Goal: Information Seeking & Learning: Learn about a topic

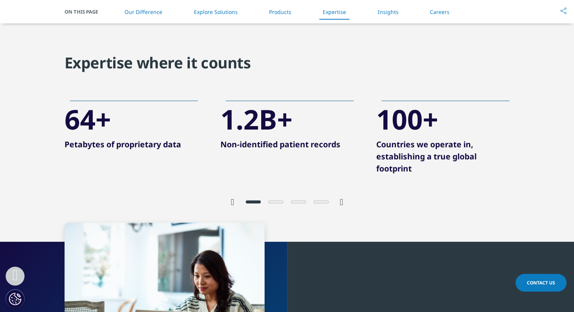
scroll to position [1480, 0]
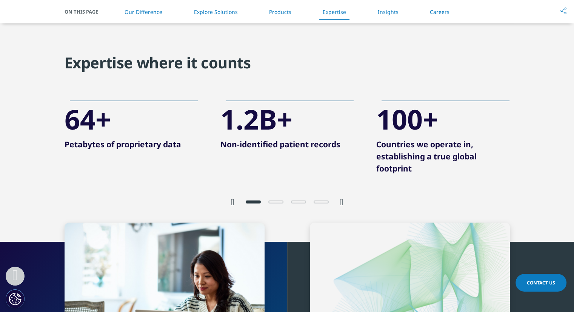
click at [344, 204] on icon "Next slide" at bounding box center [341, 201] width 3 height 9
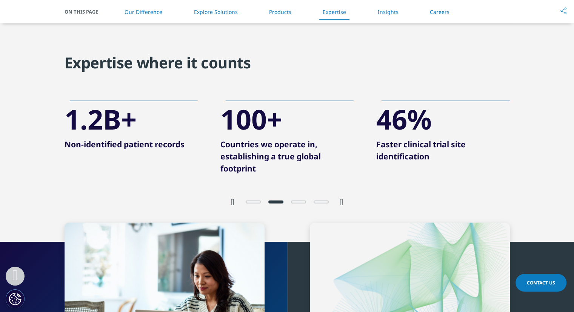
click at [343, 201] on icon "Next slide" at bounding box center [341, 201] width 3 height 9
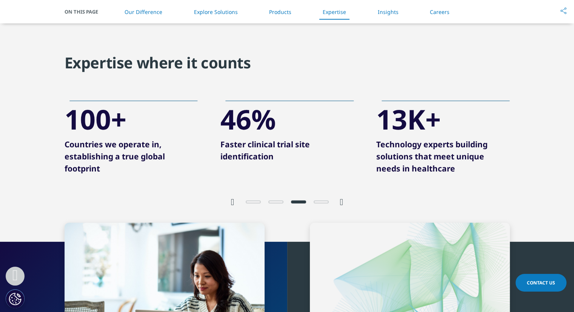
click at [343, 201] on icon "Next slide" at bounding box center [341, 201] width 3 height 9
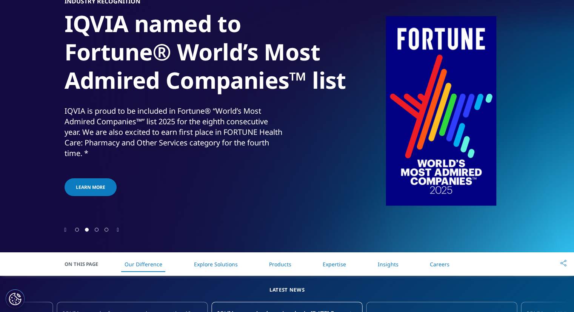
scroll to position [0, 0]
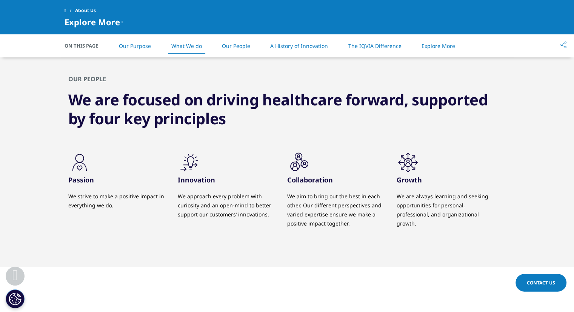
scroll to position [709, 0]
click at [248, 142] on div "OUR PEOPLE We are focused on driving healthcare forward, supported by four key …" at bounding box center [288, 161] width 446 height 210
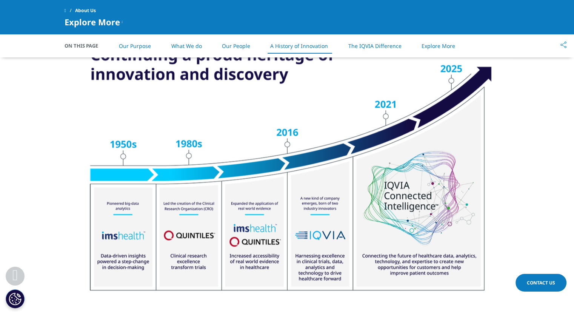
scroll to position [942, 0]
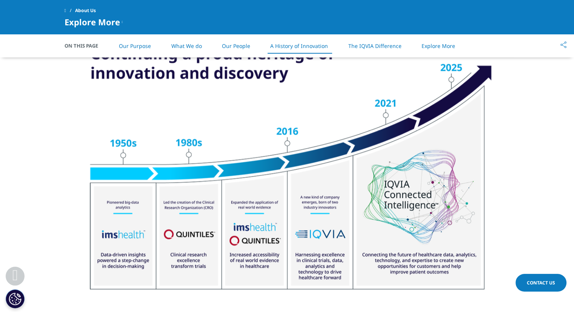
click at [264, 157] on img at bounding box center [287, 168] width 423 height 269
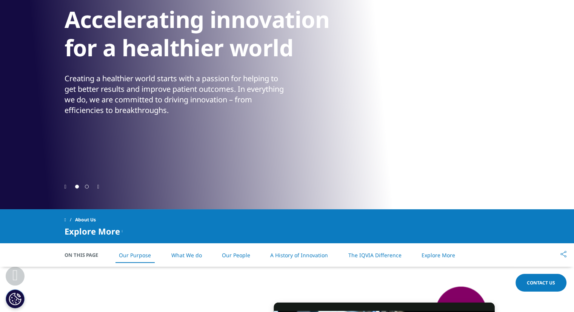
scroll to position [0, 0]
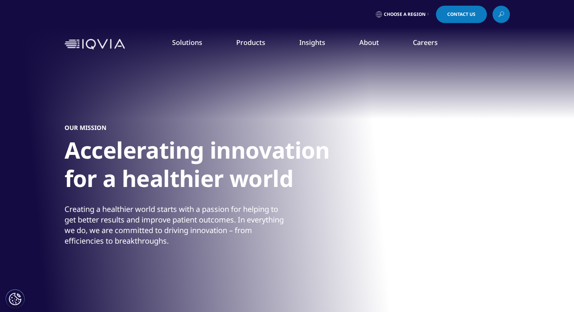
click at [501, 16] on icon at bounding box center [501, 14] width 6 height 10
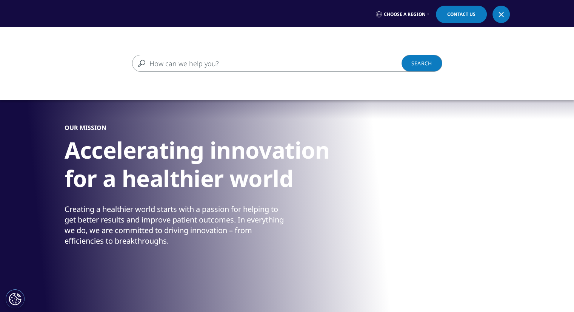
click at [307, 63] on input "Search" at bounding box center [276, 63] width 288 height 17
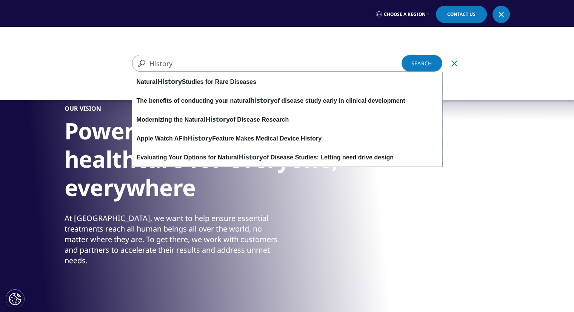
type input "History"
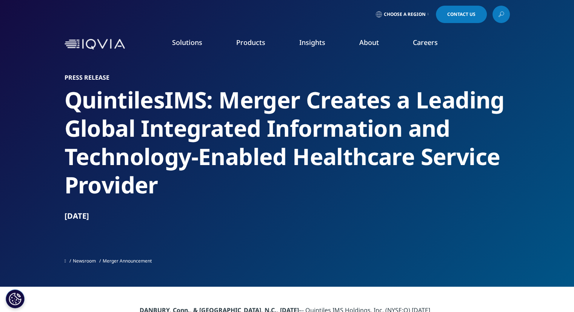
scroll to position [20, 0]
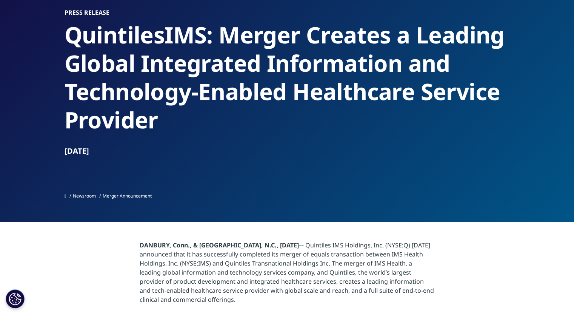
click at [290, 151] on div "Oct 03, 2016" at bounding box center [288, 151] width 446 height 11
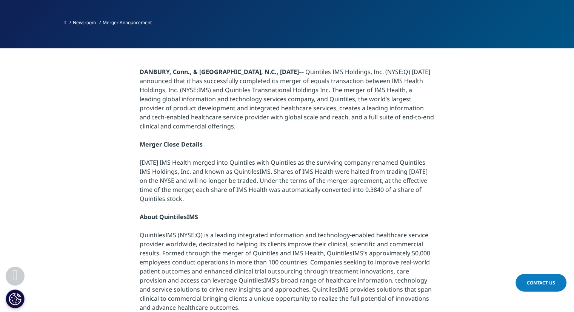
scroll to position [239, 0]
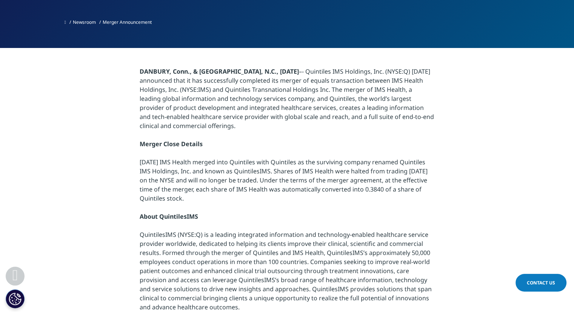
click at [335, 80] on div "DANBURY, Conn., & RESEARCH TRIANGLE PARK, N.C., October 3, 2016 –- Quintiles IM…" at bounding box center [287, 230] width 295 height 327
click at [355, 115] on div "DANBURY, Conn., & RESEARCH TRIANGLE PARK, N.C., October 3, 2016 –- Quintiles IM…" at bounding box center [287, 230] width 295 height 327
click at [342, 131] on div "DANBURY, Conn., & RESEARCH TRIANGLE PARK, N.C., October 3, 2016 –- Quintiles IM…" at bounding box center [287, 230] width 295 height 327
click at [344, 134] on div "DANBURY, Conn., & RESEARCH TRIANGLE PARK, N.C., October 3, 2016 –- Quintiles IM…" at bounding box center [287, 230] width 295 height 327
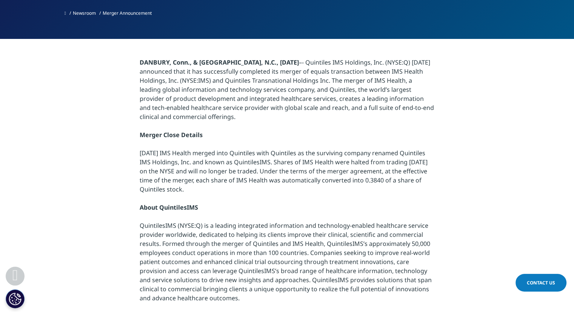
click at [332, 122] on div "DANBURY, Conn., & RESEARCH TRIANGLE PARK, N.C., October 3, 2016 –- Quintiles IM…" at bounding box center [287, 221] width 295 height 327
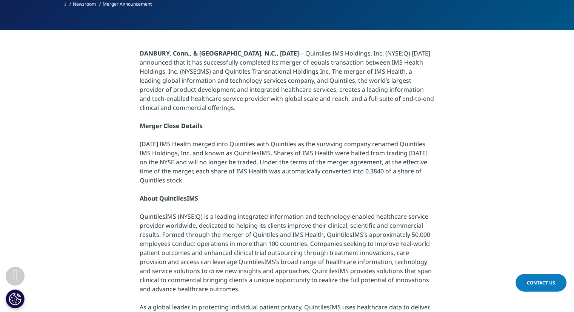
scroll to position [267, 0]
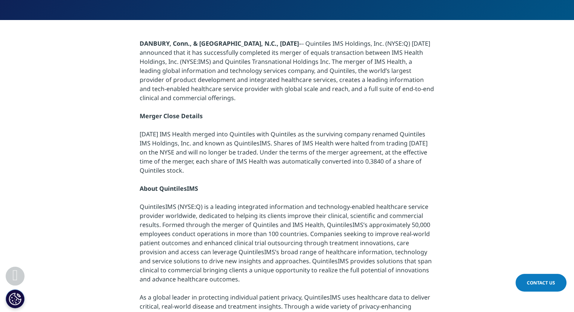
click at [484, 62] on section "DANBURY, Conn., & RESEARCH TRIANGLE PARK, N.C., October 3, 2016 –- Quintiles IM…" at bounding box center [287, 202] width 574 height 365
click at [439, 98] on section "DANBURY, Conn., & RESEARCH TRIANGLE PARK, N.C., October 3, 2016 –- Quintiles IM…" at bounding box center [287, 202] width 574 height 365
click at [377, 113] on div "DANBURY, Conn., & RESEARCH TRIANGLE PARK, N.C., October 3, 2016 –- Quintiles IM…" at bounding box center [287, 202] width 295 height 327
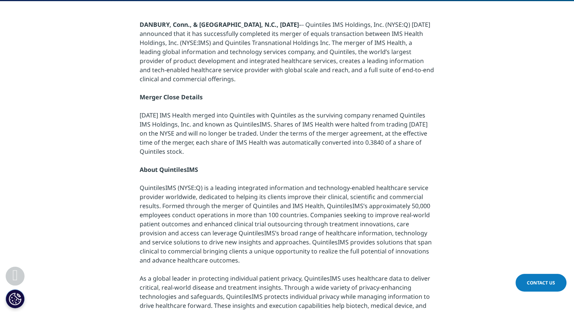
click at [349, 72] on div "DANBURY, Conn., & RESEARCH TRIANGLE PARK, N.C., October 3, 2016 –- Quintiles IM…" at bounding box center [287, 183] width 295 height 327
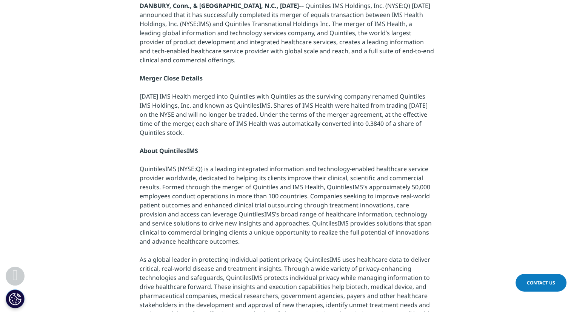
click at [349, 72] on div "DANBURY, Conn., & RESEARCH TRIANGLE PARK, N.C., October 3, 2016 –- Quintiles IM…" at bounding box center [287, 164] width 295 height 327
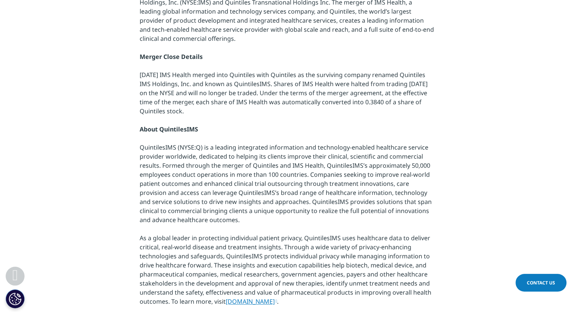
scroll to position [326, 0]
click at [356, 45] on div "DANBURY, Conn., & RESEARCH TRIANGLE PARK, N.C., October 3, 2016 –- Quintiles IM…" at bounding box center [287, 142] width 295 height 327
click at [390, 147] on div "DANBURY, Conn., & RESEARCH TRIANGLE PARK, N.C., October 3, 2016 –- Quintiles IM…" at bounding box center [287, 142] width 295 height 327
click at [436, 139] on section "DANBURY, Conn., & RESEARCH TRIANGLE PARK, N.C., October 3, 2016 –- Quintiles IM…" at bounding box center [287, 142] width 574 height 365
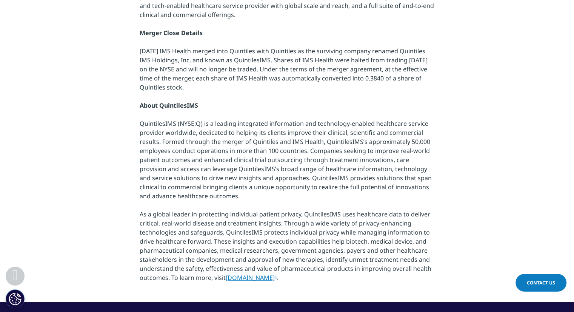
click at [457, 15] on section "DANBURY, Conn., & RESEARCH TRIANGLE PARK, N.C., October 3, 2016 –- Quintiles IM…" at bounding box center [287, 119] width 574 height 365
click at [406, 50] on div "DANBURY, Conn., & RESEARCH TRIANGLE PARK, N.C., October 3, 2016 –- Quintiles IM…" at bounding box center [287, 119] width 295 height 327
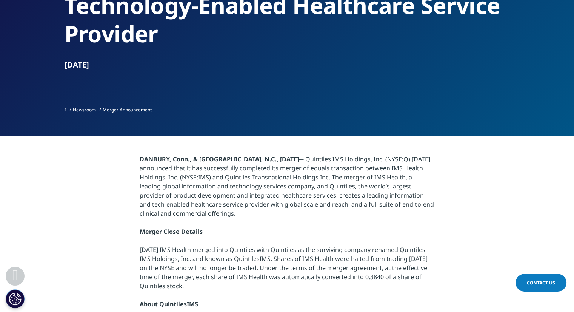
click at [308, 185] on div "DANBURY, Conn., & RESEARCH TRIANGLE PARK, N.C., October 3, 2016 –- Quintiles IM…" at bounding box center [287, 317] width 295 height 327
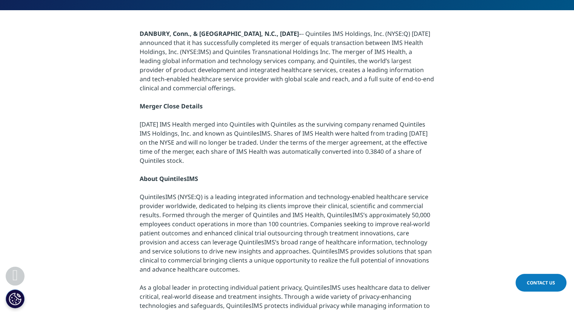
scroll to position [279, 0]
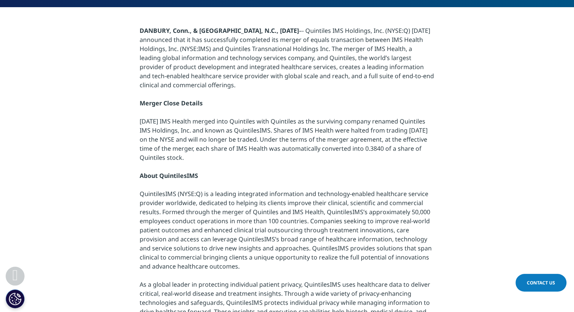
click at [398, 222] on div "DANBURY, Conn., & RESEARCH TRIANGLE PARK, N.C., October 3, 2016 –- Quintiles IM…" at bounding box center [287, 189] width 295 height 327
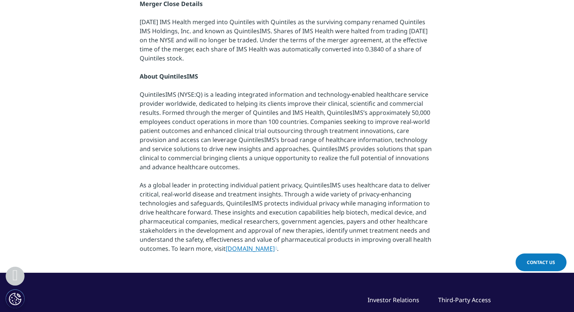
scroll to position [379, 0]
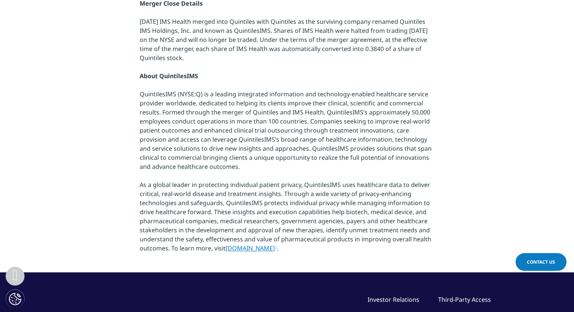
click at [395, 76] on div "DANBURY, Conn., & RESEARCH TRIANGLE PARK, N.C., October 3, 2016 –- Quintiles IM…" at bounding box center [287, 89] width 295 height 327
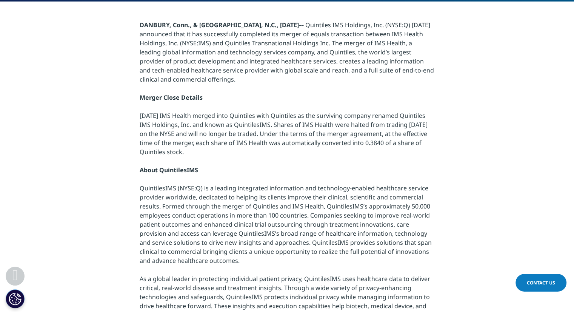
scroll to position [285, 0]
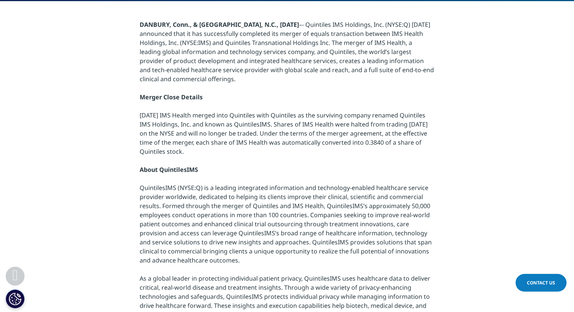
click at [471, 167] on section "DANBURY, Conn., & RESEARCH TRIANGLE PARK, N.C., October 3, 2016 –- Quintiles IM…" at bounding box center [287, 183] width 574 height 365
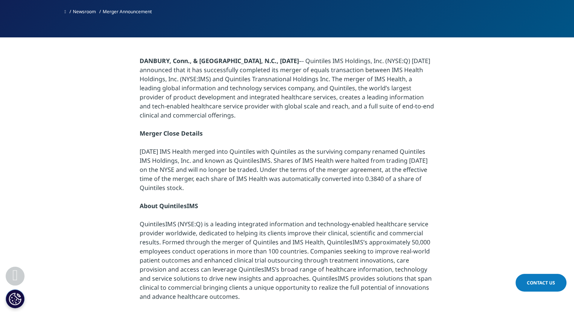
click at [477, 114] on section "DANBURY, Conn., & RESEARCH TRIANGLE PARK, N.C., October 3, 2016 –- Quintiles IM…" at bounding box center [287, 219] width 574 height 365
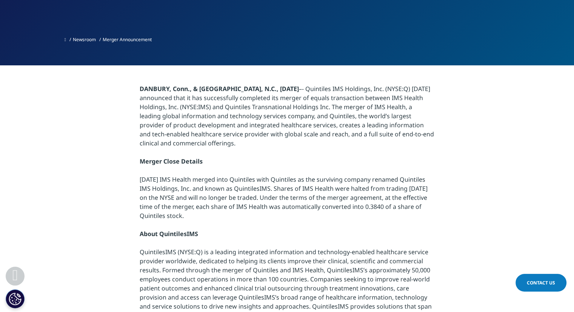
click at [477, 114] on section "DANBURY, Conn., & RESEARCH TRIANGLE PARK, N.C., October 3, 2016 –- Quintiles IM…" at bounding box center [287, 247] width 574 height 365
click at [460, 126] on section "DANBURY, Conn., & RESEARCH TRIANGLE PARK, N.C., October 3, 2016 –- Quintiles IM…" at bounding box center [287, 247] width 574 height 365
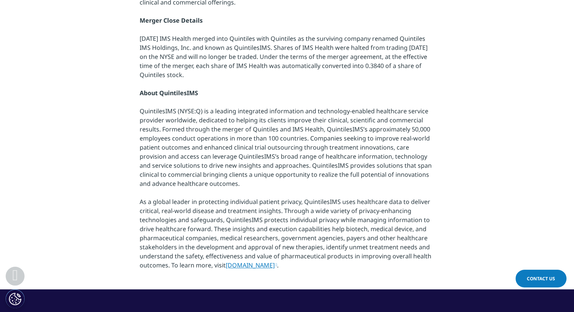
scroll to position [362, 0]
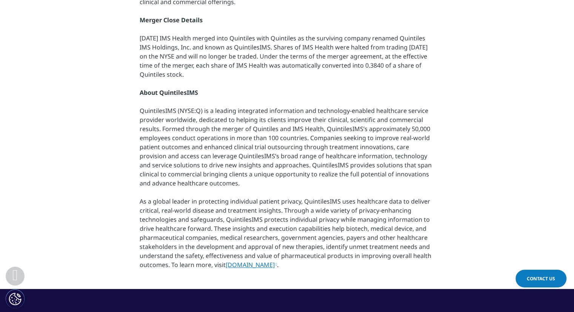
click at [460, 126] on section "DANBURY, Conn., & RESEARCH TRIANGLE PARK, N.C., October 3, 2016 –- Quintiles IM…" at bounding box center [287, 106] width 574 height 365
click at [432, 145] on div "DANBURY, Conn., & RESEARCH TRIANGLE PARK, N.C., October 3, 2016 –- Quintiles IM…" at bounding box center [287, 106] width 295 height 327
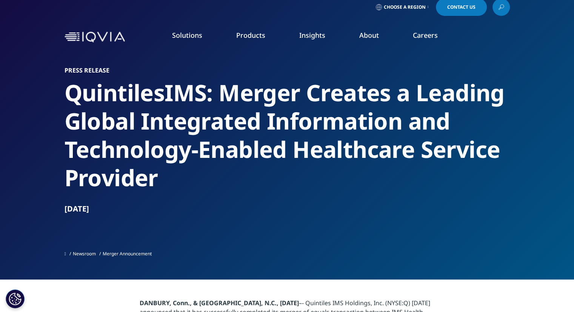
scroll to position [0, 0]
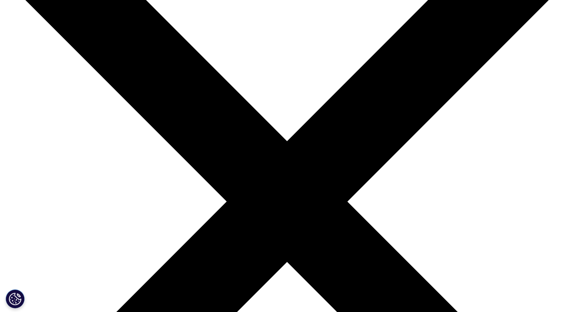
scroll to position [94, 0]
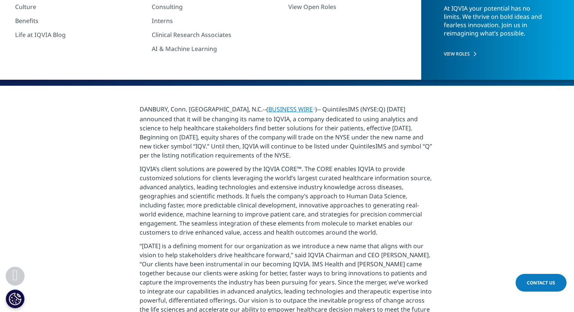
scroll to position [120, 0]
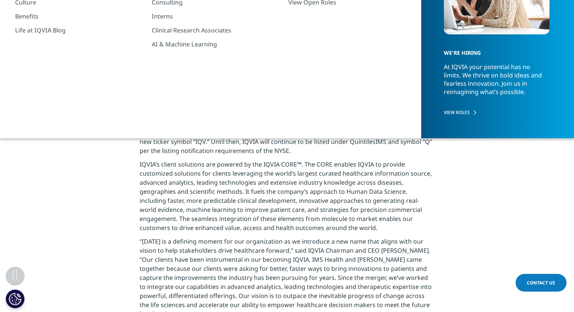
drag, startPoint x: 261, startPoint y: 164, endPoint x: 296, endPoint y: 163, distance: 34.7
click at [296, 163] on p "IQVIA’s client solutions are powered by the IQVIA CORE™. The CORE enables IQVIA…" at bounding box center [287, 198] width 295 height 77
copy p "IQVIA CORE"
click at [375, 127] on p "DANBURY, Conn. & RESEARCH TRIANGLE PARK, N.C.--( BUSINESS WIRE )-- QuintilesIMS…" at bounding box center [287, 130] width 295 height 60
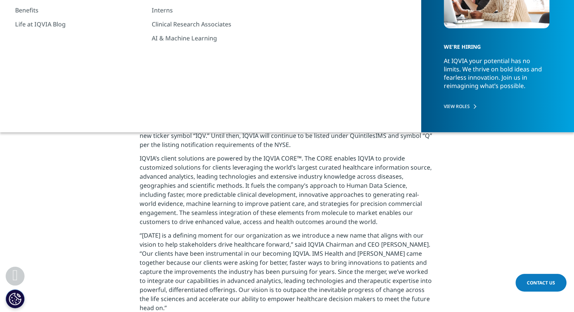
scroll to position [128, 0]
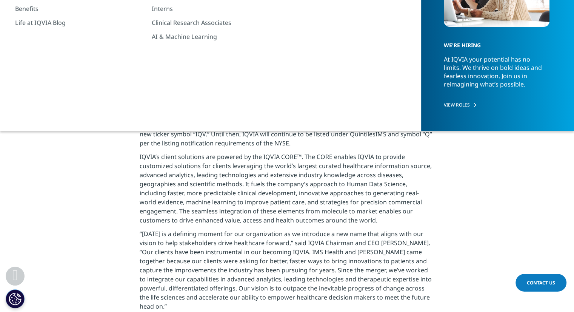
click at [429, 135] on p "DANBURY, Conn. & RESEARCH TRIANGLE PARK, N.C.--( BUSINESS WIRE )-- QuintilesIMS…" at bounding box center [287, 123] width 295 height 60
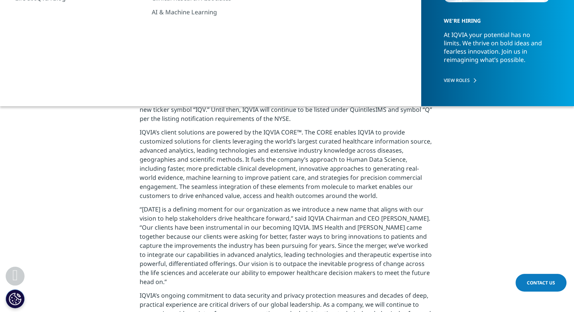
scroll to position [155, 0]
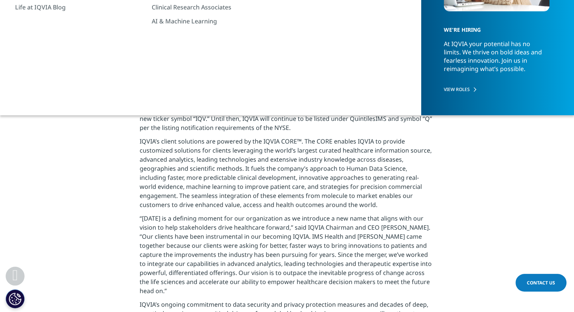
scroll to position [0, 0]
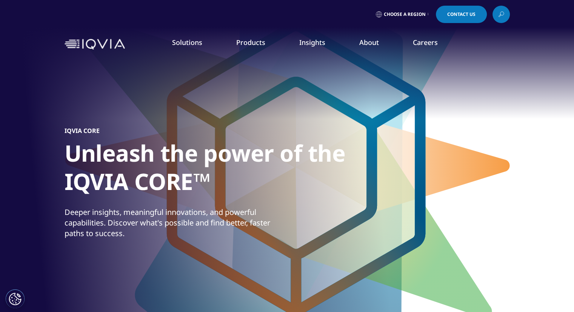
click at [270, 162] on h1 "Unleash the power of the IQVIA CORE™" at bounding box center [206, 169] width 283 height 61
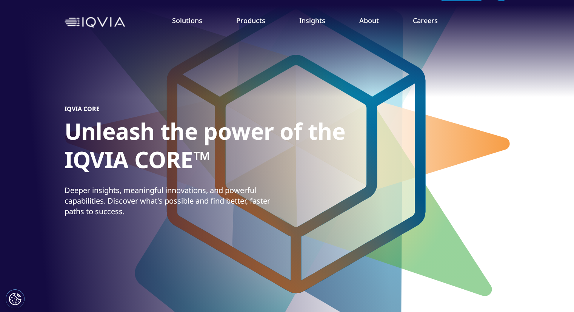
click at [305, 166] on h1 "Unleash the power of the IQVIA CORE™" at bounding box center [206, 147] width 283 height 61
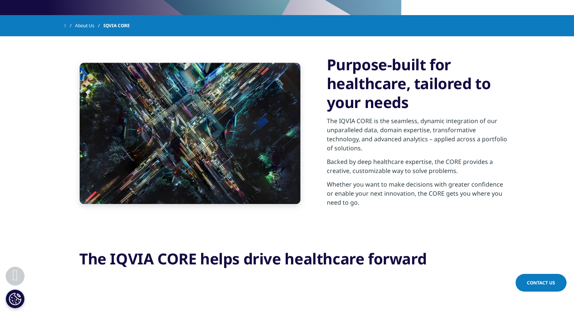
scroll to position [344, 0]
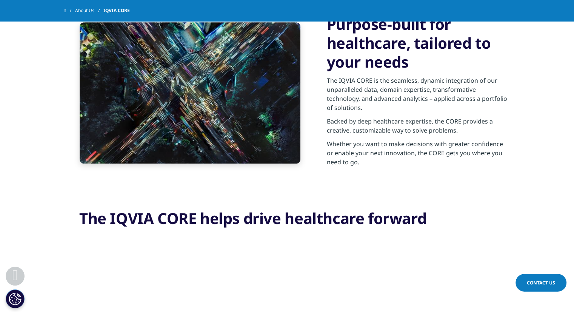
click at [347, 106] on p "The IQVIA CORE is the seamless, dynamic integration of our unparalleled data, d…" at bounding box center [418, 96] width 183 height 41
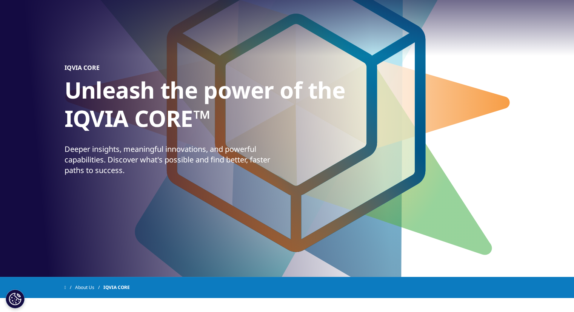
scroll to position [0, 0]
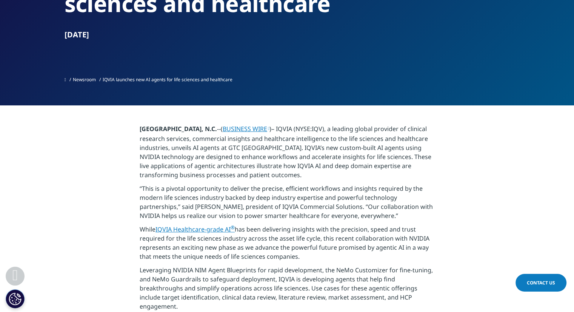
scroll to position [125, 0]
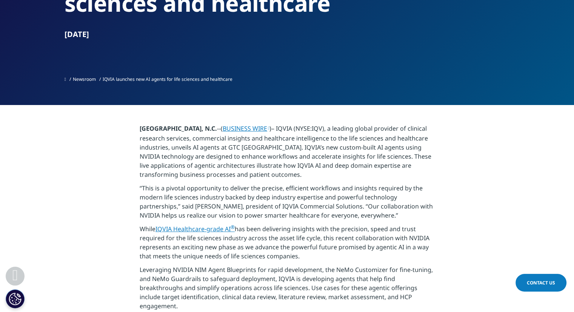
click at [433, 140] on p "[GEOGRAPHIC_DATA], N.C. --( BUSINESS WIRE )– IQVIA (NYSE:IQV), a leading global…" at bounding box center [287, 154] width 295 height 60
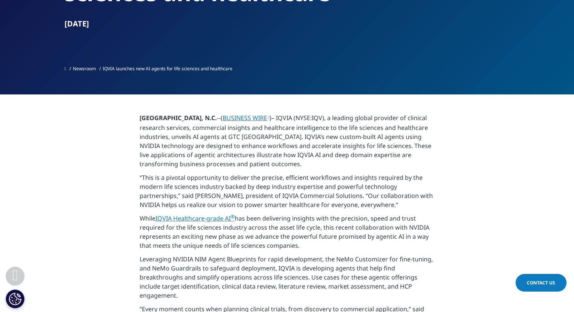
scroll to position [140, 0]
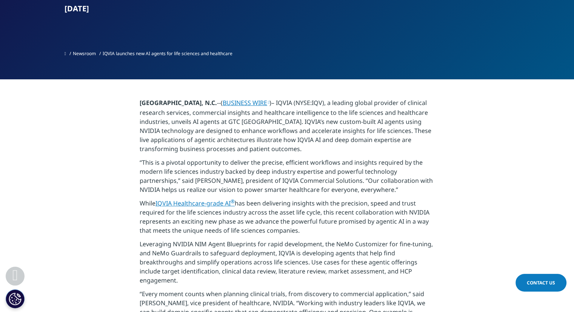
scroll to position [152, 0]
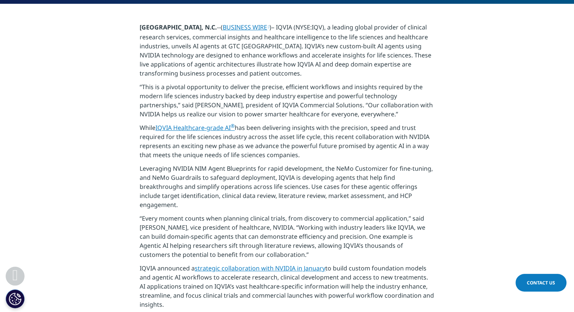
scroll to position [227, 0]
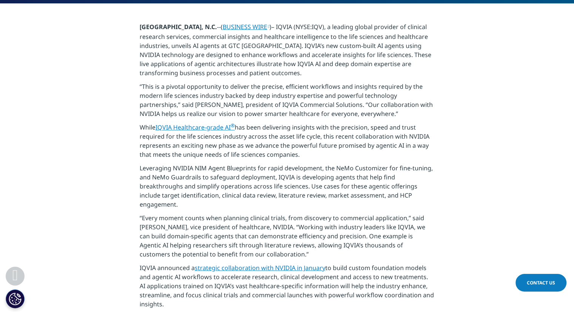
click at [192, 127] on link "IQVIA Healthcare-grade AI ®" at bounding box center [195, 127] width 79 height 8
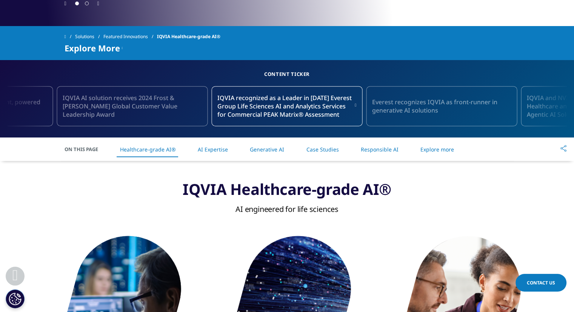
scroll to position [311, 0]
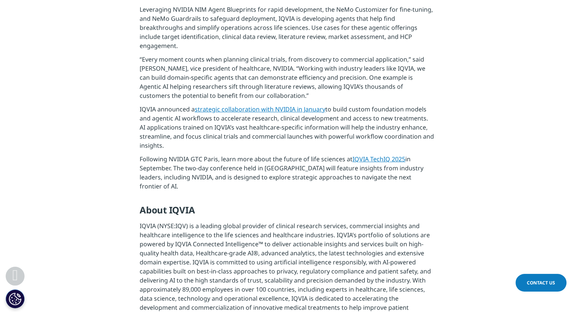
scroll to position [387, 0]
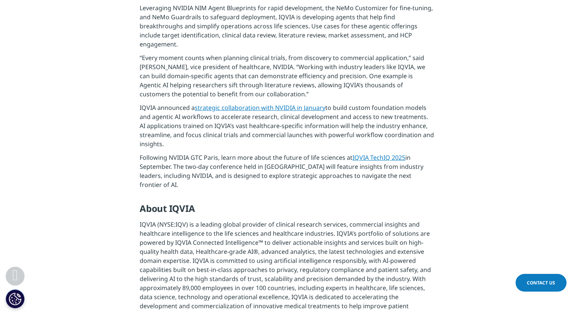
click at [448, 113] on section "[GEOGRAPHIC_DATA], N.C. --( BUSINESS WIRE )– IQVIA (NYSE:IQV), a leading global…" at bounding box center [287, 171] width 574 height 657
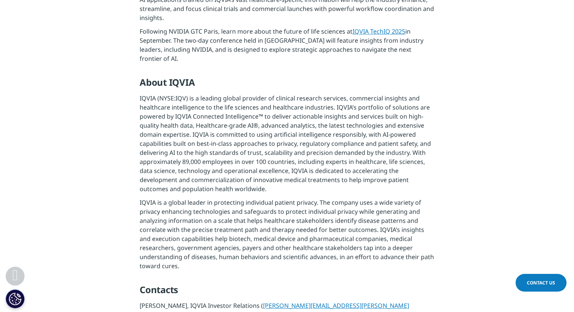
scroll to position [513, 0]
click at [432, 113] on p "IQVIA (NYSE:IQV) is a leading global provider of clinical research services, co…" at bounding box center [287, 145] width 295 height 104
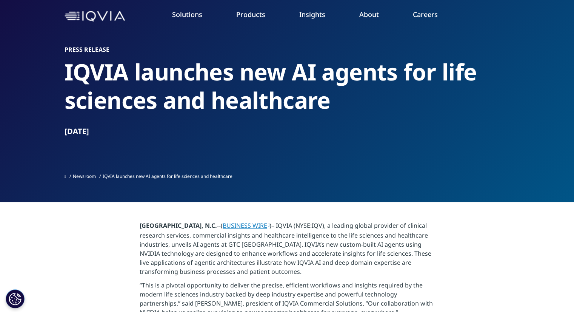
scroll to position [0, 0]
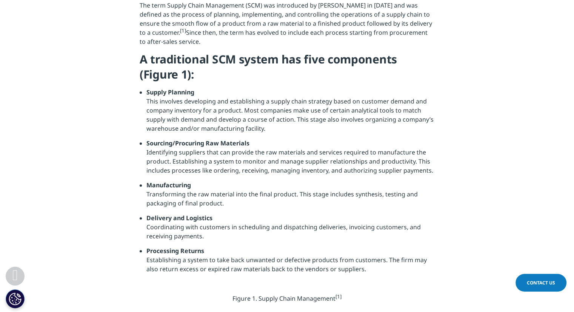
scroll to position [395, 0]
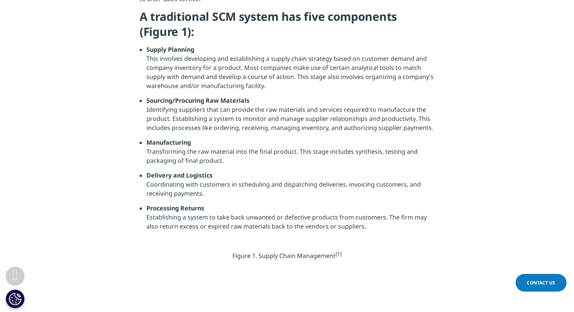
click at [453, 109] on section "Introduction The term Supply Chain Management (SCM) was introduced by [PERSON_N…" at bounding box center [287, 105] width 574 height 375
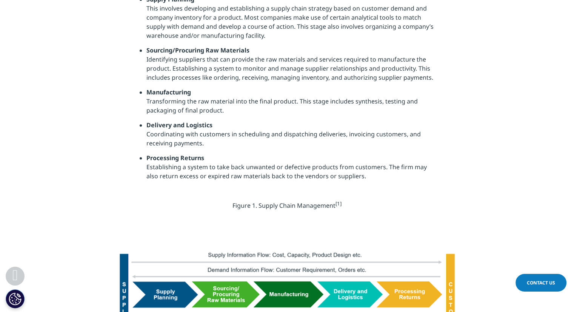
scroll to position [447, 0]
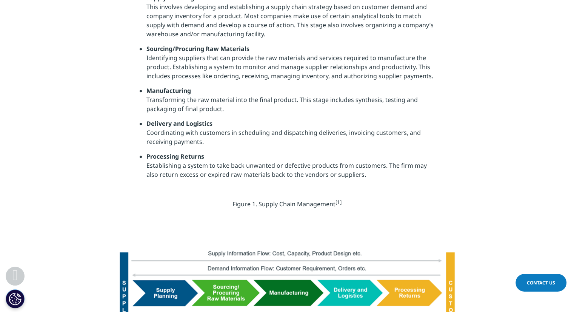
click at [453, 109] on section "Introduction The term Supply Chain Management (SCM) was introduced by [PERSON_N…" at bounding box center [287, 54] width 574 height 375
click at [460, 62] on section "Introduction The term Supply Chain Management (SCM) was introduced by [PERSON_N…" at bounding box center [287, 54] width 574 height 375
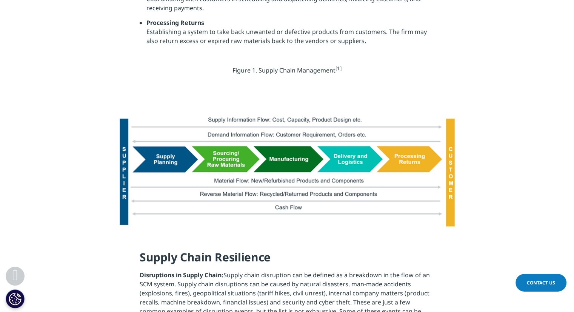
scroll to position [581, 0]
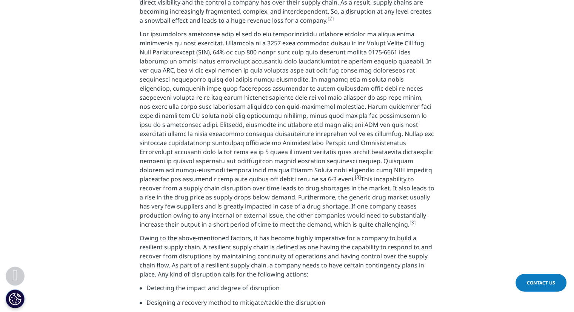
scroll to position [958, 0]
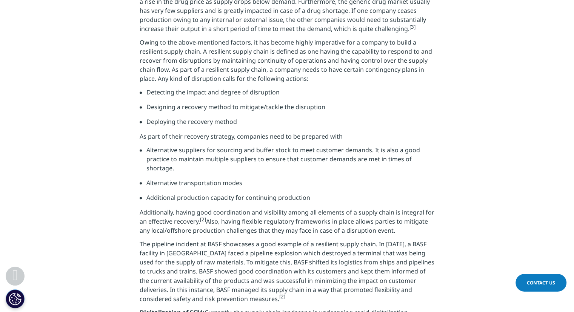
scroll to position [1169, 0]
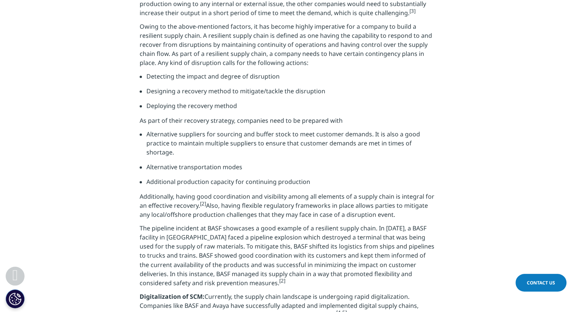
click at [436, 69] on section "Supply Chain Resilience Disruptions in Supply Chain: Supply chain disruption ca…" at bounding box center [287, 268] width 574 height 1252
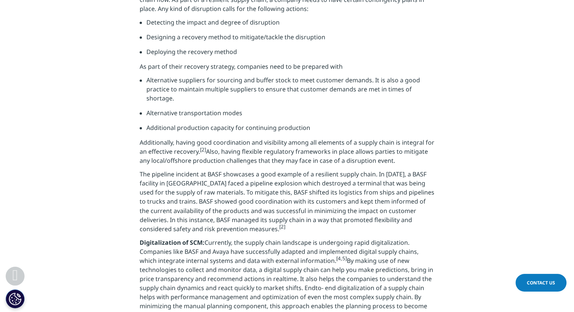
scroll to position [1226, 0]
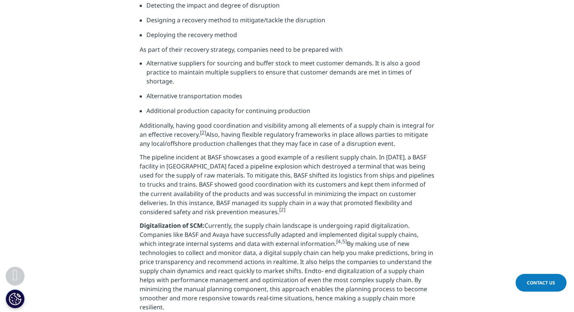
click at [436, 69] on section "Supply Chain Resilience Disruptions in Supply Chain: Supply chain disruption ca…" at bounding box center [287, 197] width 574 height 1252
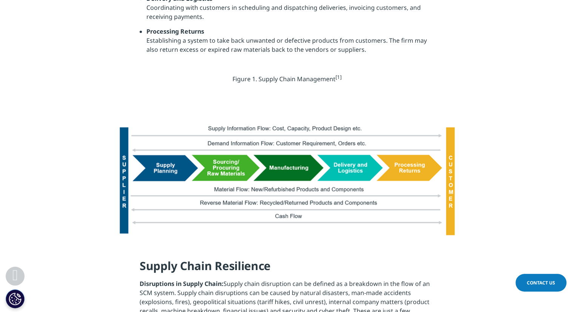
scroll to position [574, 0]
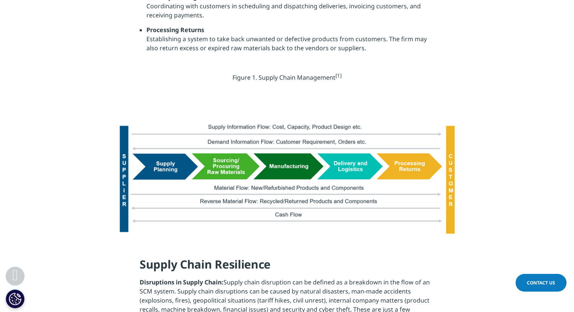
click at [400, 136] on img at bounding box center [287, 176] width 340 height 121
